Goal: Task Accomplishment & Management: Manage account settings

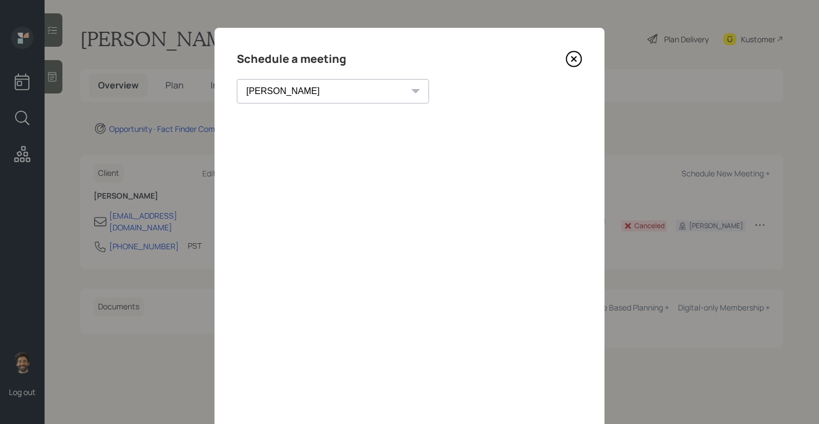
select select "f14b762f-c7c2-4b89-9227-8fa891345eea"
click at [237, 79] on select "[PERSON_NAME] [PERSON_NAME] [PERSON_NAME] [PERSON_NAME] [PERSON_NAME] [PERSON_N…" at bounding box center [333, 91] width 192 height 24
click at [530, 94] on div "Copy link" at bounding box center [543, 91] width 26 height 23
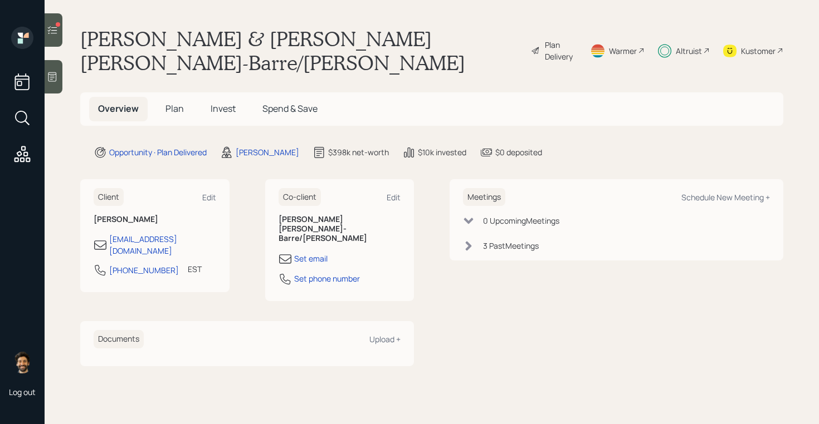
click at [229, 102] on span "Invest" at bounding box center [222, 108] width 25 height 12
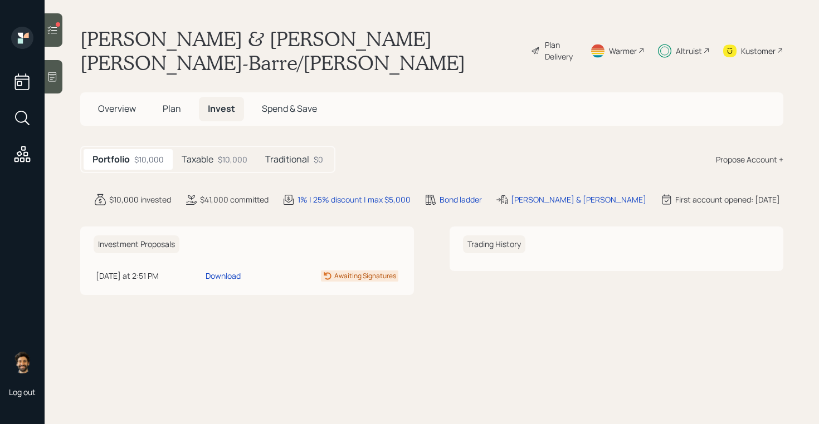
click at [224, 154] on div "$10,000" at bounding box center [233, 160] width 30 height 12
